Goal: Task Accomplishment & Management: Complete application form

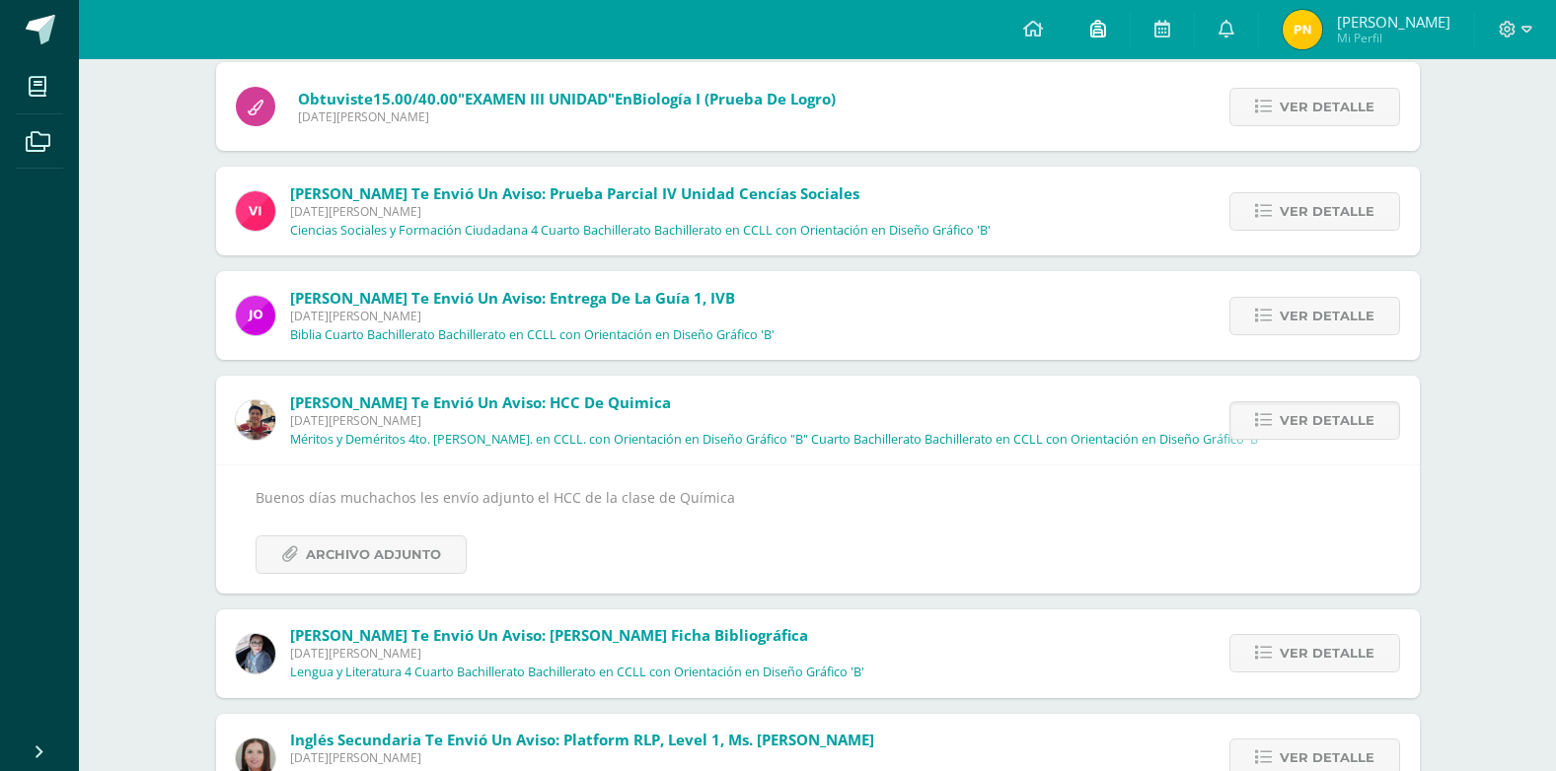
scroll to position [99, 0]
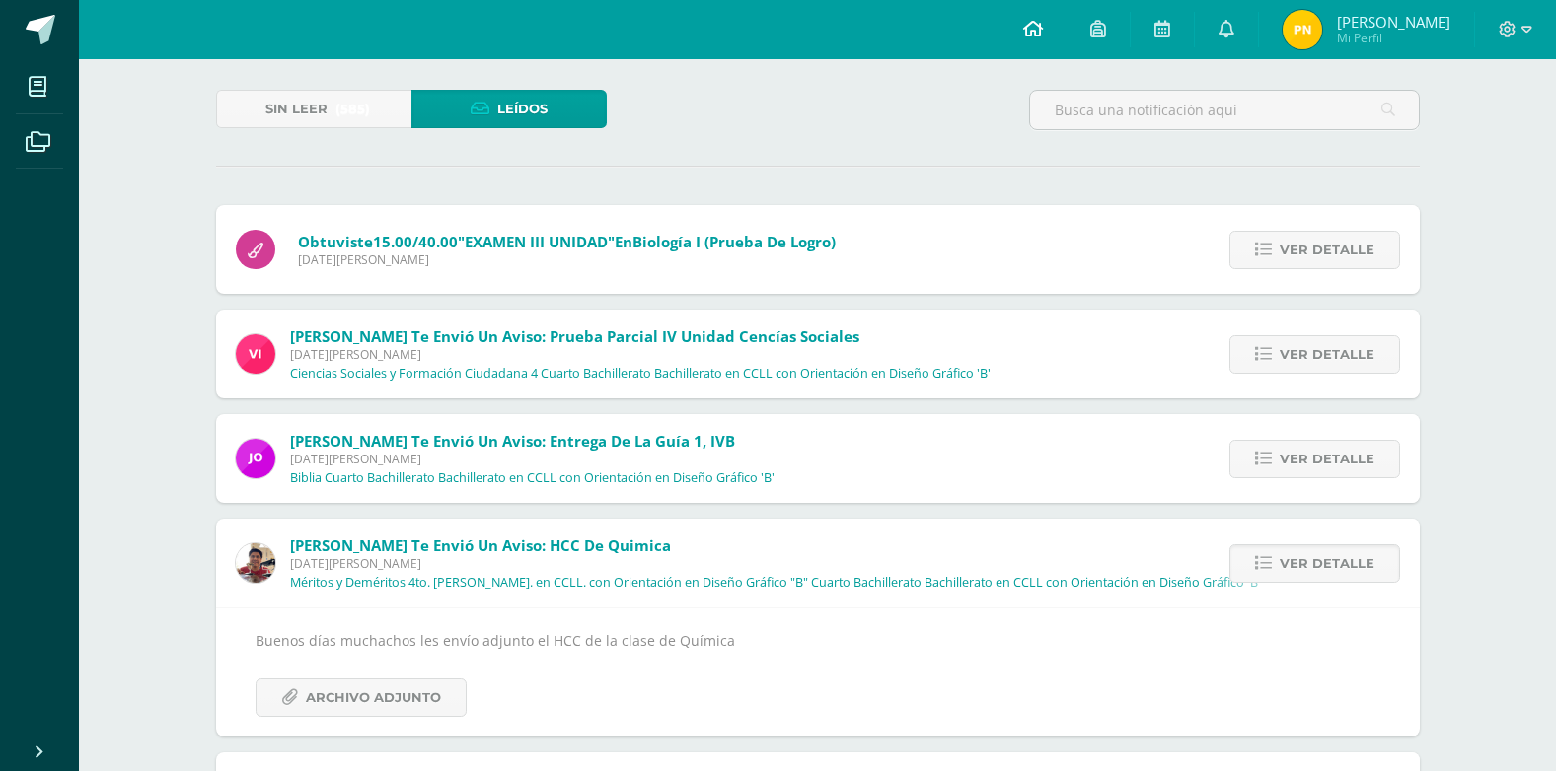
click at [1039, 21] on icon at bounding box center [1033, 29] width 20 height 18
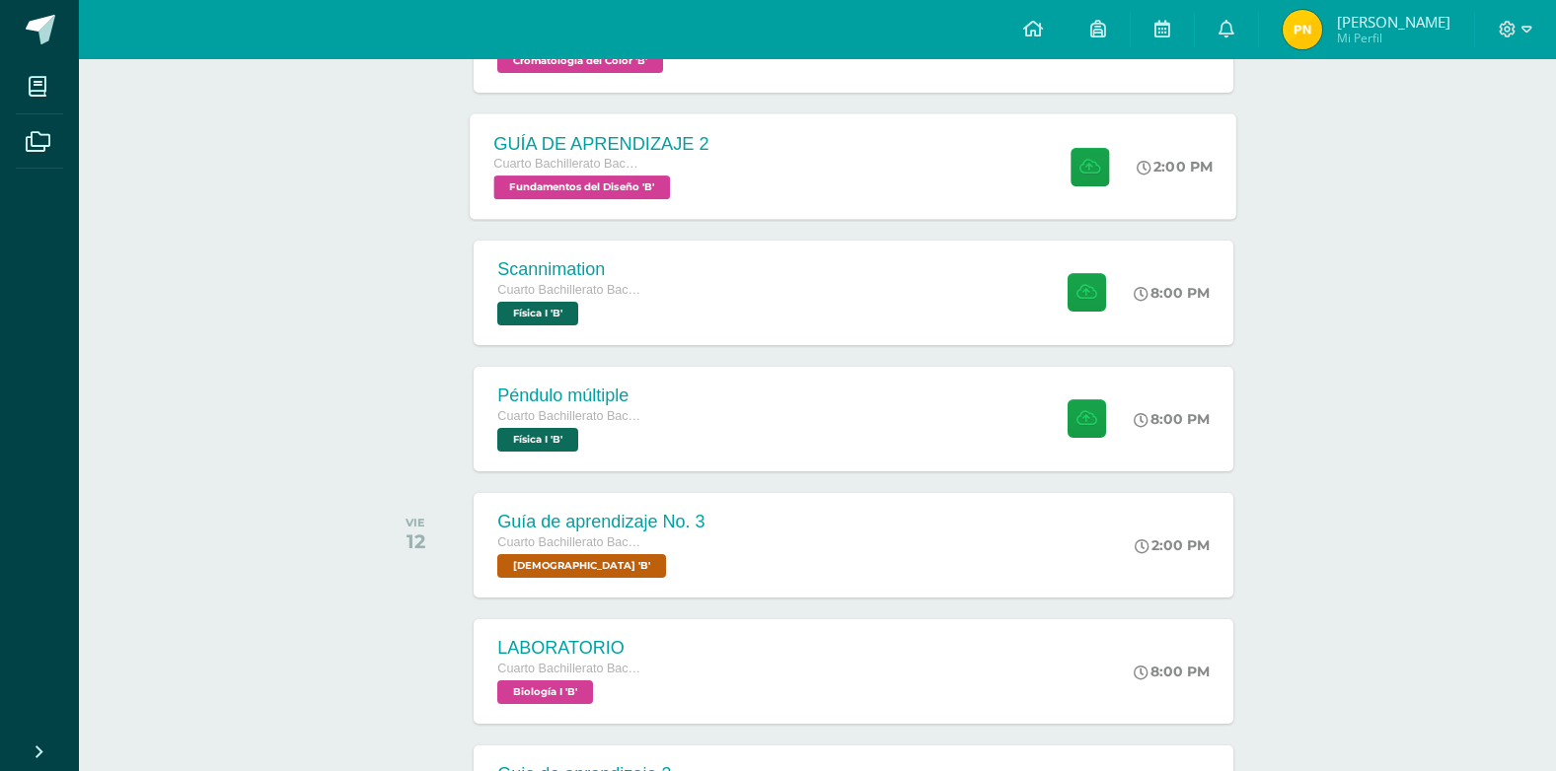
scroll to position [493, 0]
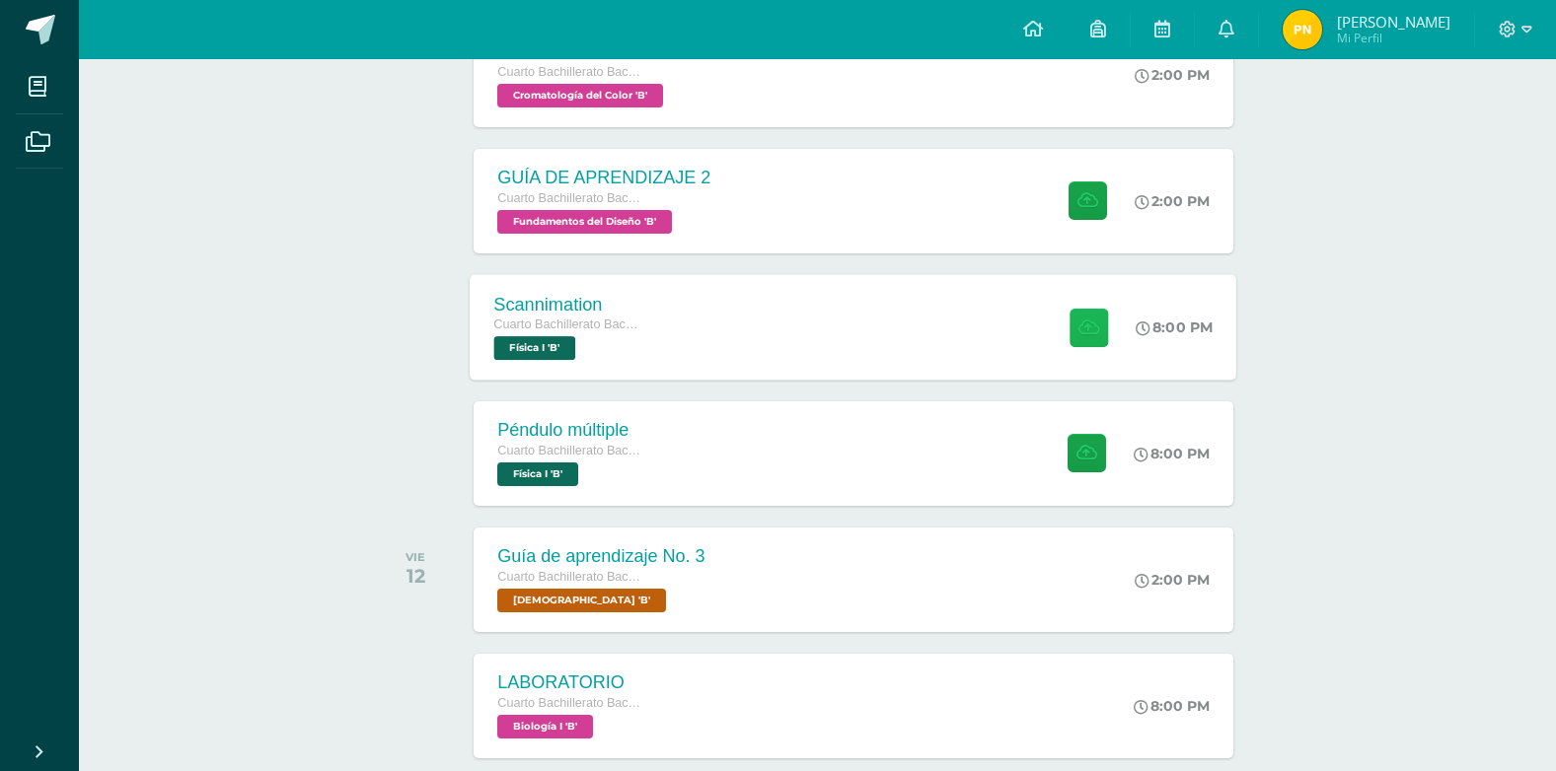
click at [1073, 336] on button at bounding box center [1088, 327] width 38 height 38
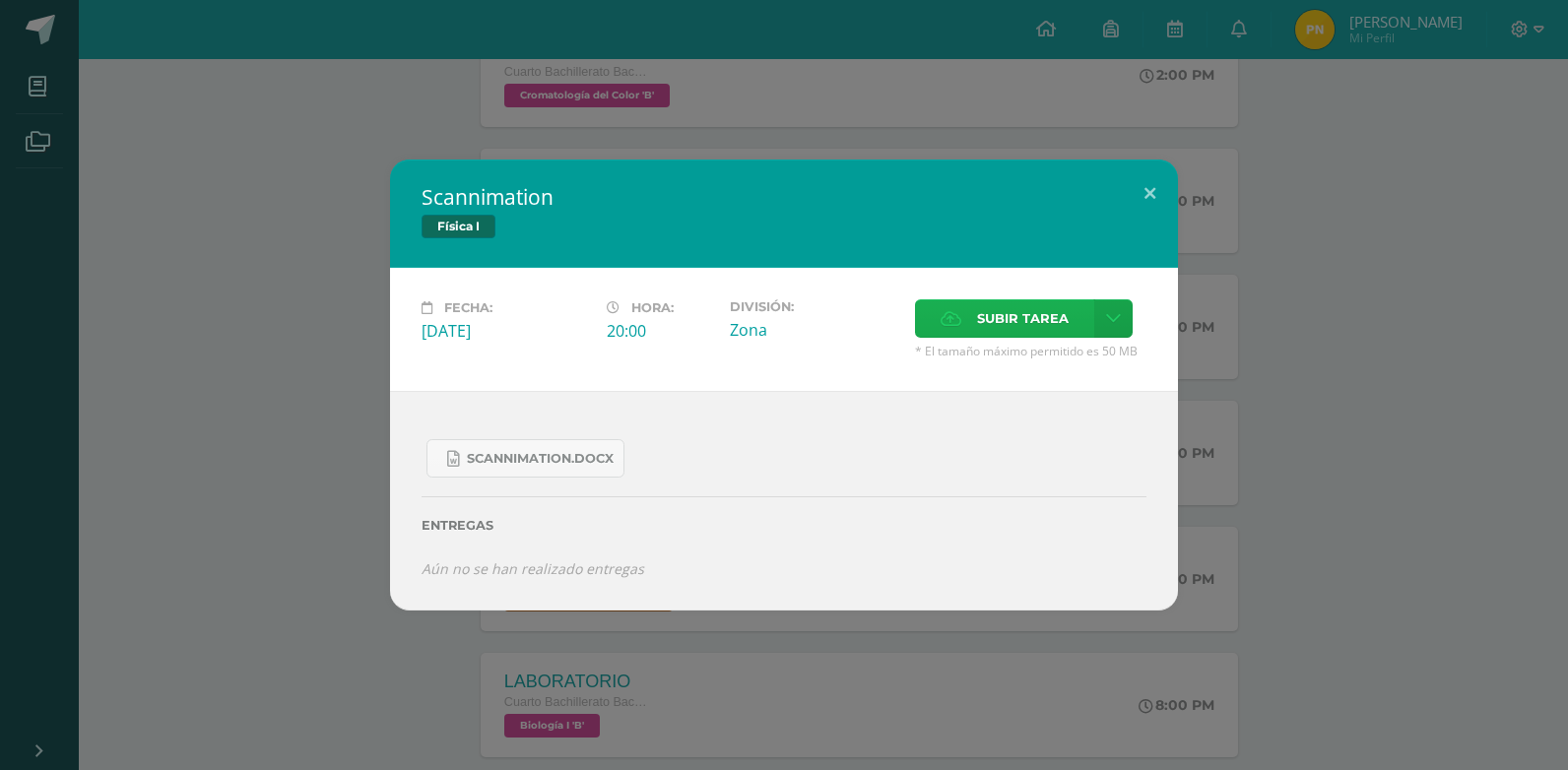
click at [1063, 329] on span "Subir tarea" at bounding box center [1023, 319] width 92 height 37
click at [0, 0] on input "Subir tarea" at bounding box center [0, 0] width 0 height 0
click at [973, 333] on label "Subir tarea" at bounding box center [1004, 319] width 180 height 38
click at [0, 0] on input "Subir tarea" at bounding box center [0, 0] width 0 height 0
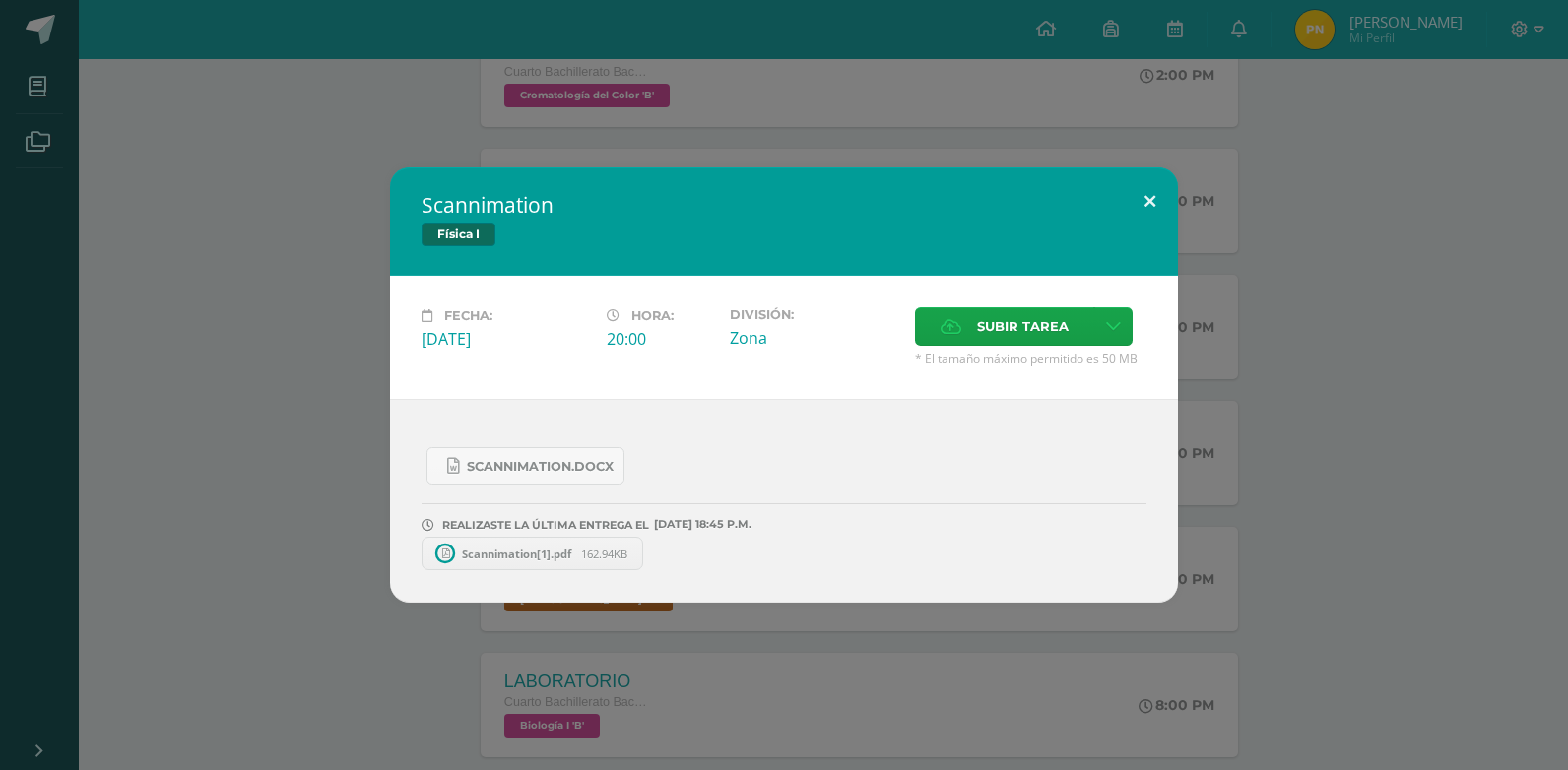
click at [1157, 190] on button at bounding box center [1150, 201] width 56 height 67
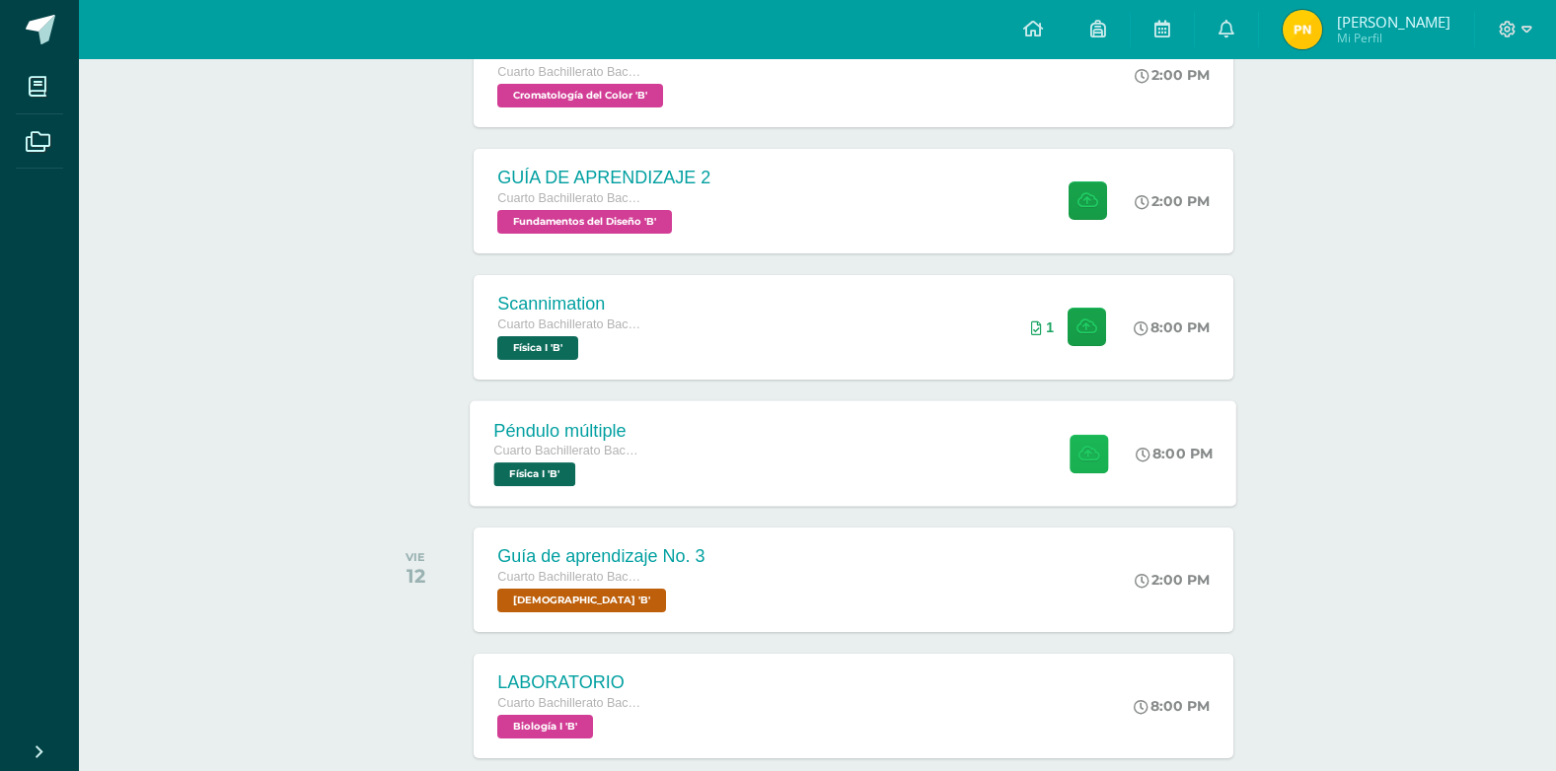
click at [1088, 458] on icon at bounding box center [1088, 453] width 21 height 17
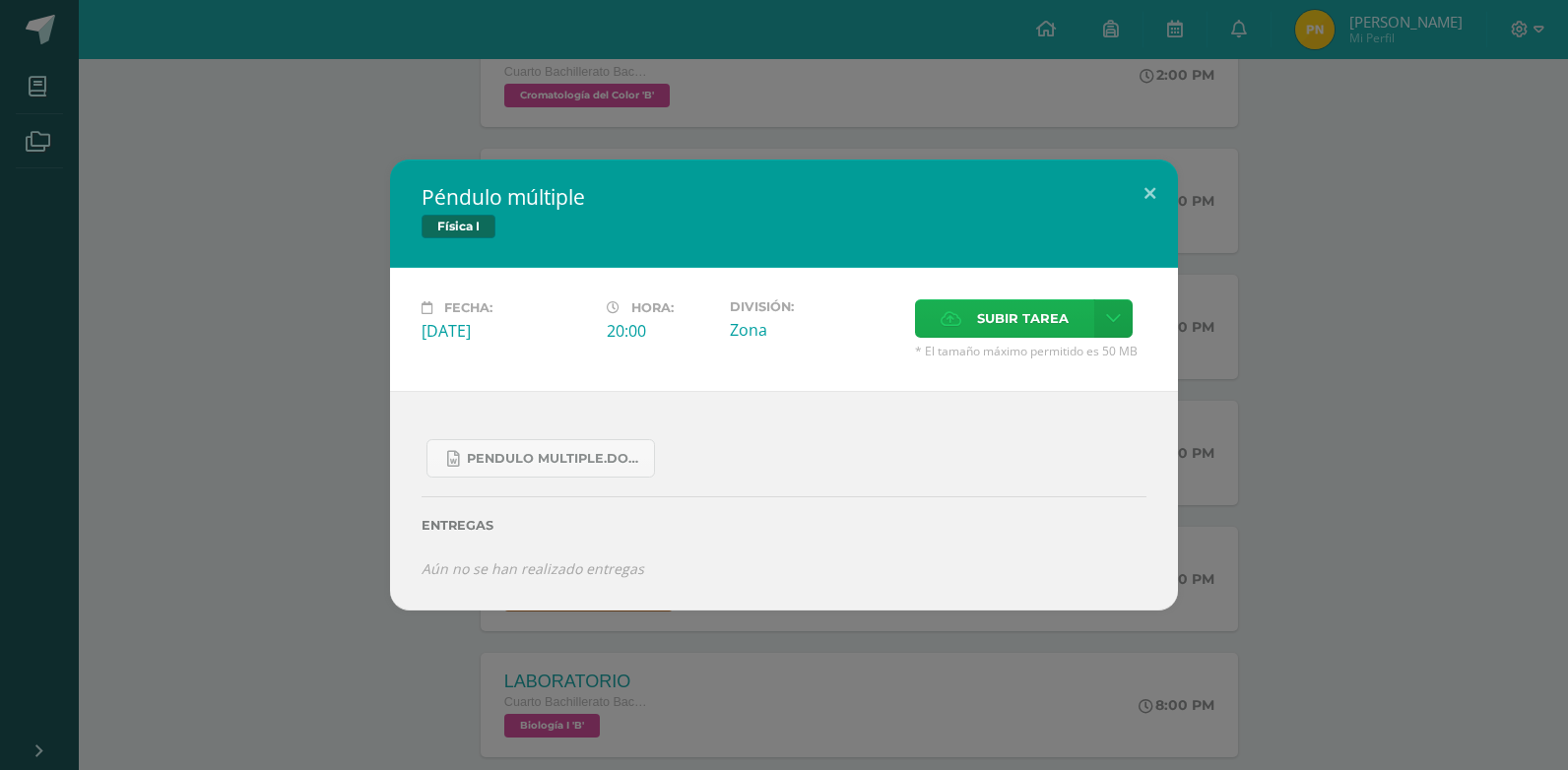
click at [1039, 316] on span "Subir tarea" at bounding box center [1023, 319] width 92 height 37
click at [0, 0] on input "Subir tarea" at bounding box center [0, 0] width 0 height 0
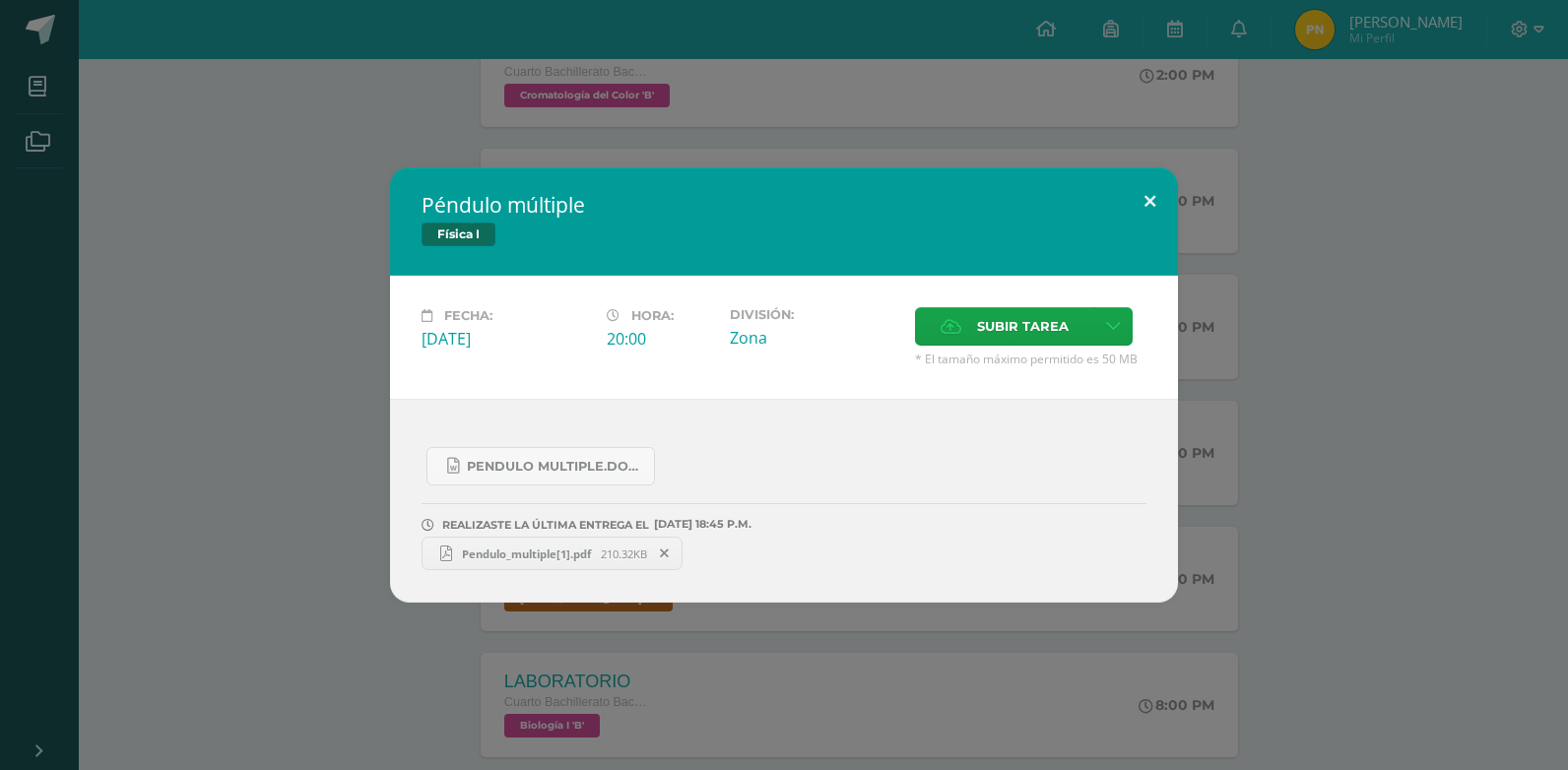
click at [1149, 194] on button at bounding box center [1150, 201] width 56 height 67
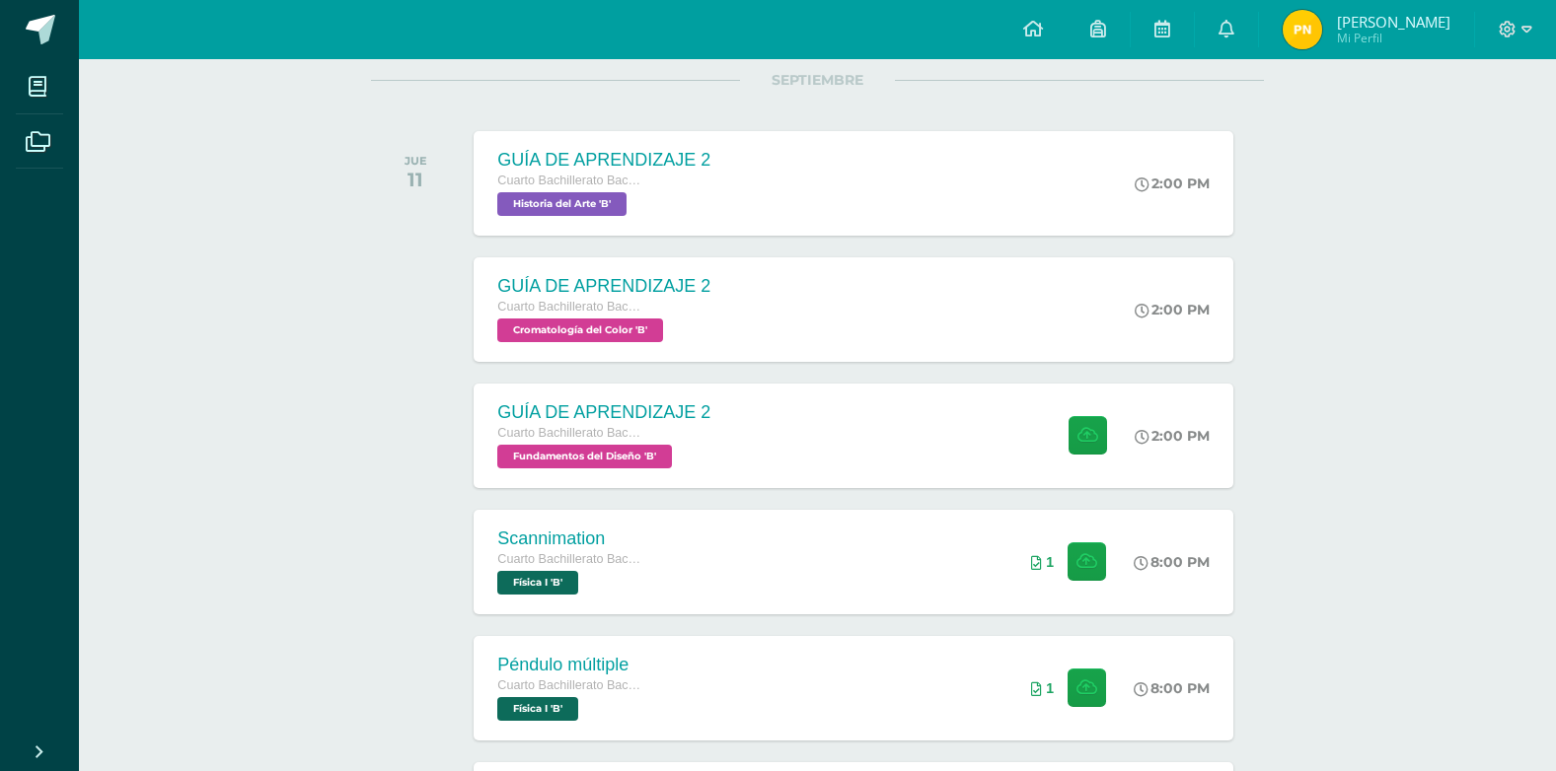
scroll to position [197, 0]
